Goal: Task Accomplishment & Management: Use online tool/utility

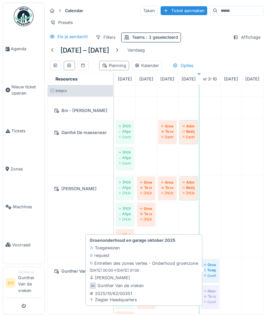
click at [139, 267] on small "[DATE] 00:00 -> [DATE] 01:00" at bounding box center [115, 270] width 50 height 6
click at [107, 245] on div "Toegewezen" at bounding box center [105, 248] width 30 height 6
click at [207, 270] on link "Groenonderhoud en garage [DATE] Toegewezen [PERSON_NAME]" at bounding box center [210, 271] width 19 height 24
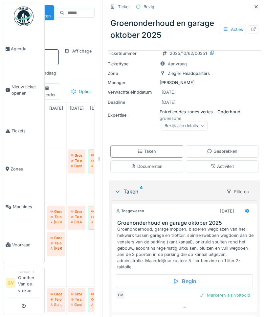
scroll to position [56, 0]
click at [246, 211] on icon at bounding box center [247, 210] width 4 height 5
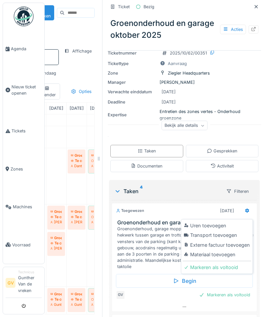
click at [220, 228] on div "Uren toevoegen" at bounding box center [216, 226] width 69 height 10
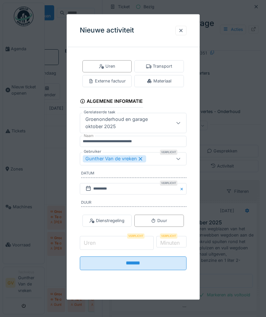
click at [104, 246] on input "Uren" at bounding box center [117, 243] width 74 height 14
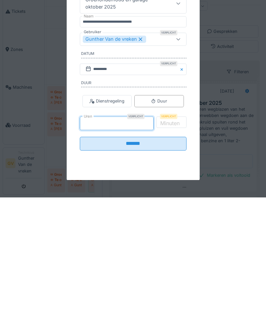
type input "*"
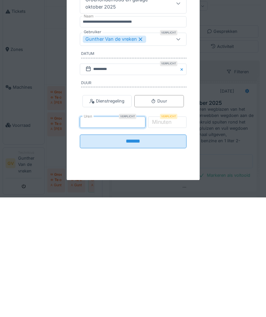
click at [173, 237] on label "Minuten" at bounding box center [162, 241] width 22 height 8
click at [178, 236] on input "*" at bounding box center [166, 243] width 39 height 14
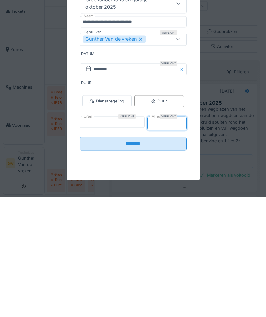
type input "**"
click at [165, 254] on input "*******" at bounding box center [133, 261] width 107 height 14
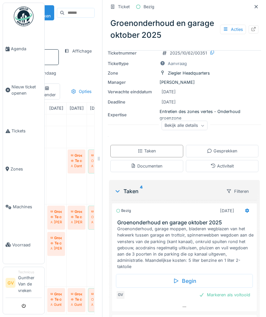
click at [19, 52] on span "Agenda" at bounding box center [26, 49] width 31 height 6
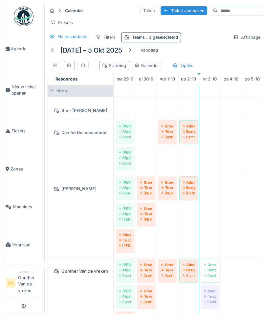
click at [132, 52] on div at bounding box center [129, 50] width 5 height 6
